Goal: Obtain resource: Download file/media

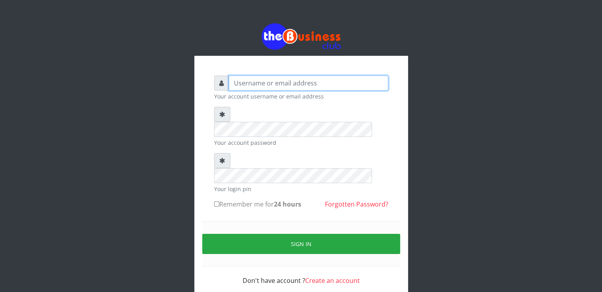
type input "[EMAIL_ADDRESS][DOMAIN_NAME]"
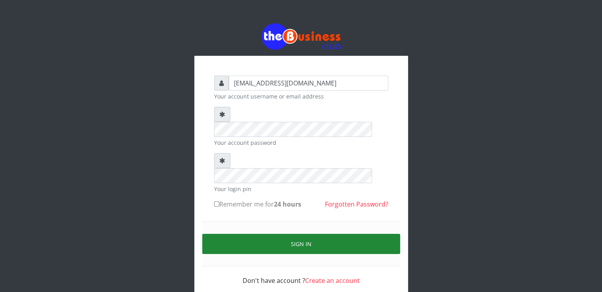
click at [272, 234] on button "Sign in" at bounding box center [301, 244] width 198 height 20
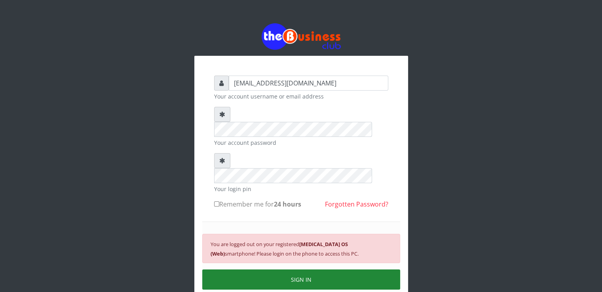
click at [293, 270] on button "SIGN IN" at bounding box center [301, 280] width 198 height 20
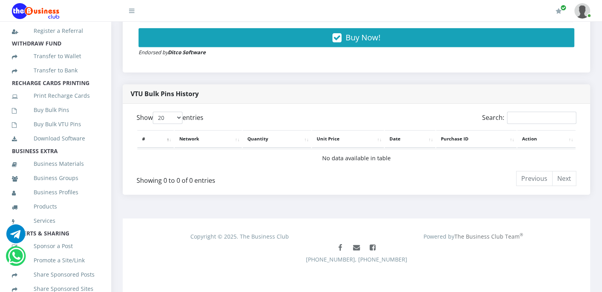
scroll to position [162, 0]
click at [58, 120] on link "Buy Bulk Pins" at bounding box center [55, 111] width 87 height 18
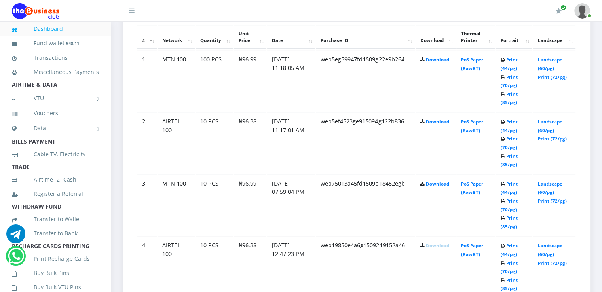
scroll to position [452, 0]
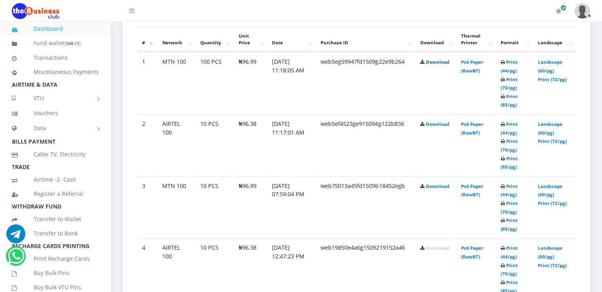
click at [438, 61] on link "Download" at bounding box center [437, 62] width 23 height 6
click at [437, 184] on link "Download" at bounding box center [437, 186] width 23 height 6
click at [433, 122] on link "Download" at bounding box center [437, 124] width 23 height 6
